Goal: Find contact information: Find contact information

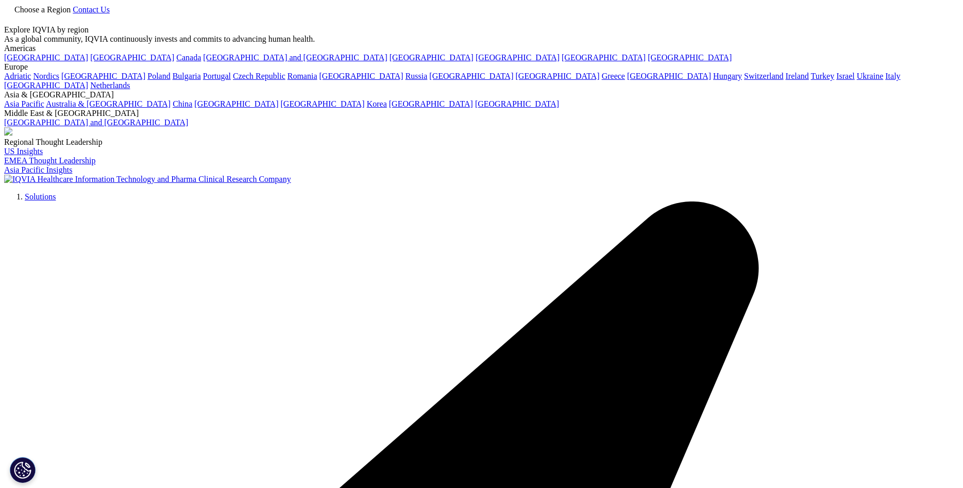
click at [73, 12] on link "Choose a Region" at bounding box center [38, 9] width 69 height 9
click at [188, 127] on link "[GEOGRAPHIC_DATA] and [GEOGRAPHIC_DATA]" at bounding box center [96, 122] width 184 height 9
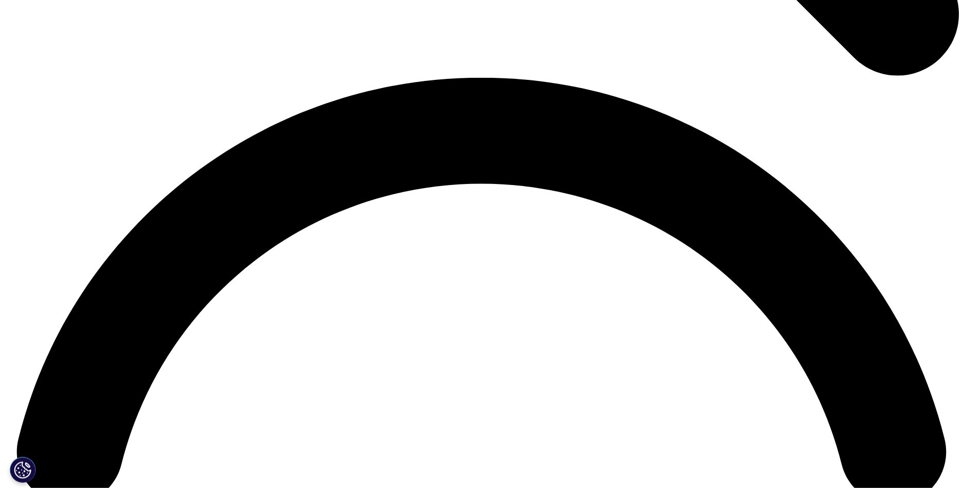
scroll to position [1877, 0]
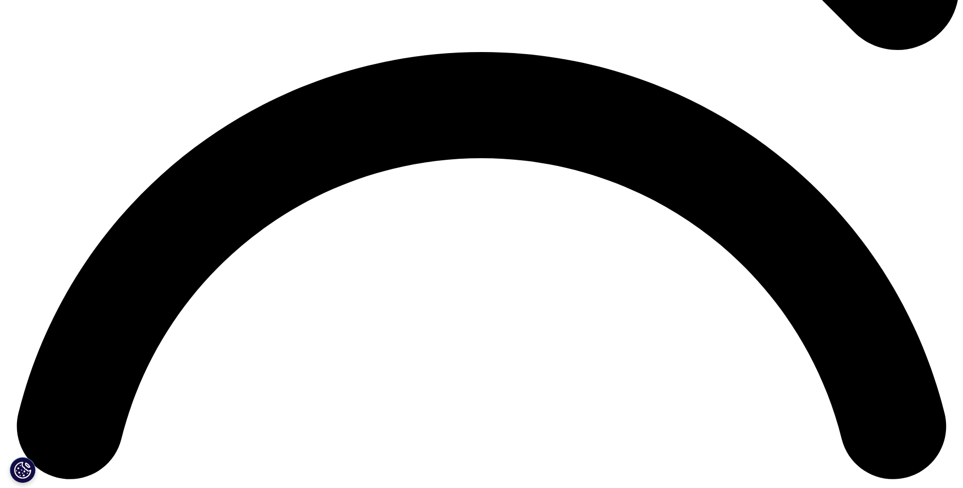
checkbox input "true"
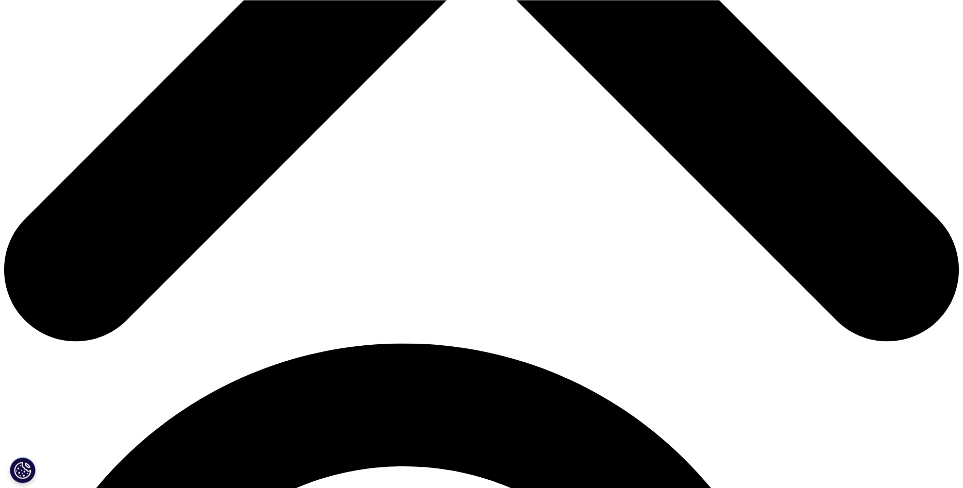
scroll to position [683, 0]
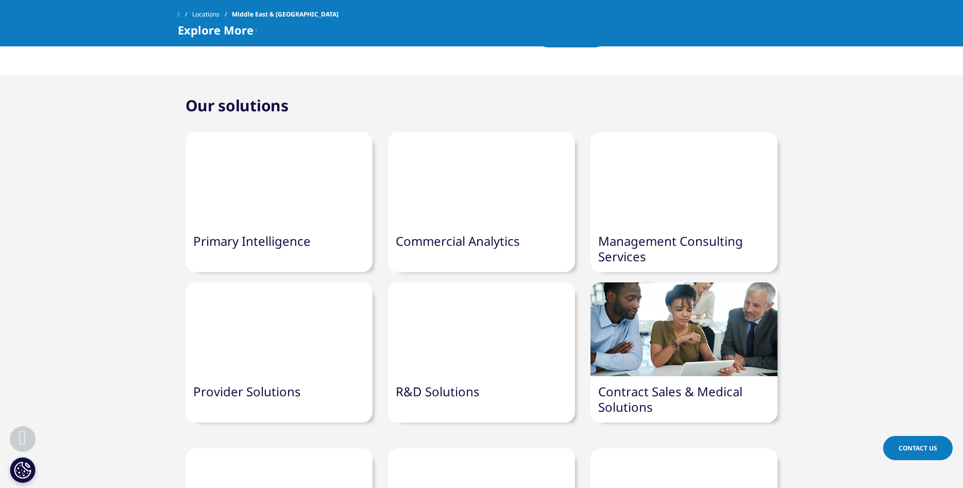
click at [916, 454] on link "Contact Us" at bounding box center [918, 448] width 70 height 24
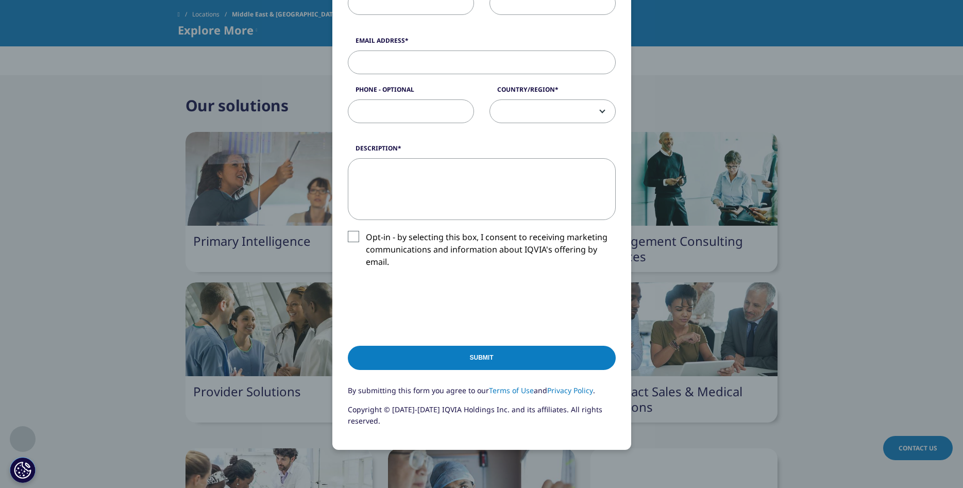
scroll to position [0, 0]
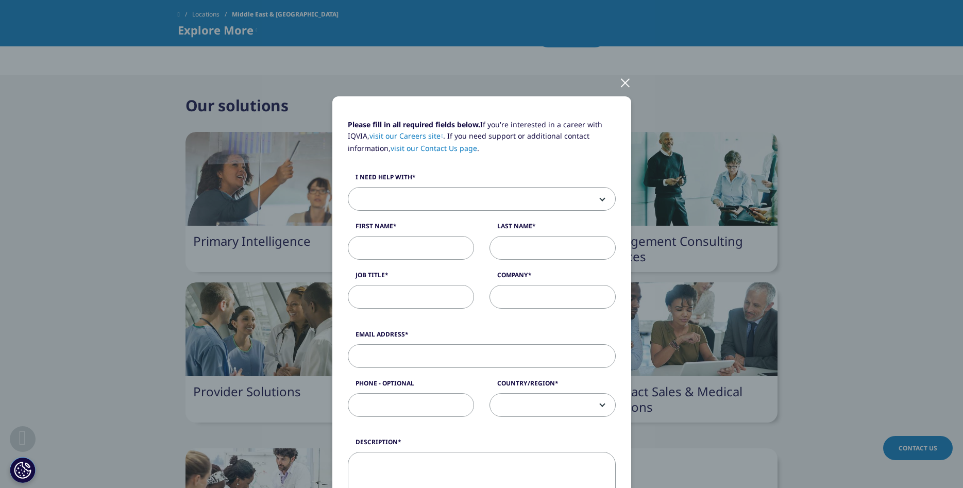
click at [625, 82] on div at bounding box center [625, 82] width 12 height 28
